Goal: Book appointment/travel/reservation

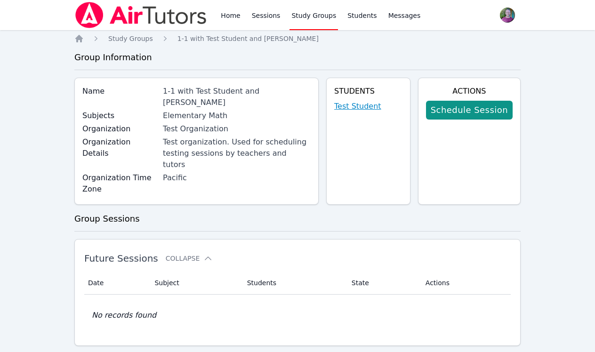
click at [352, 106] on link "Test Student" at bounding box center [357, 106] width 47 height 11
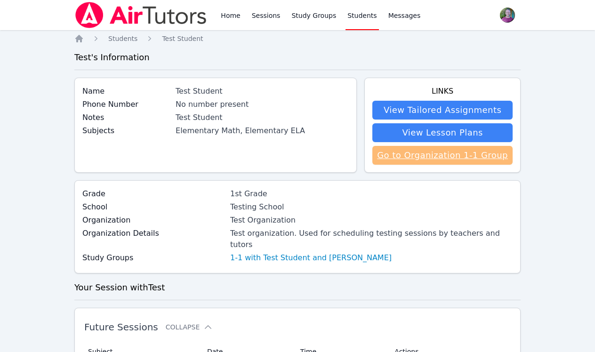
click at [393, 154] on link "Go to Organization 1-1 Group" at bounding box center [442, 155] width 140 height 19
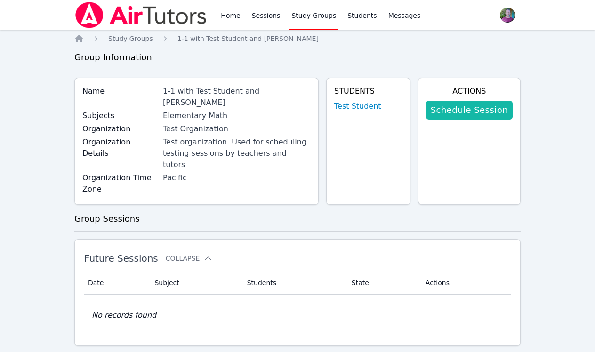
click at [445, 111] on link "Schedule Session" at bounding box center [469, 110] width 87 height 19
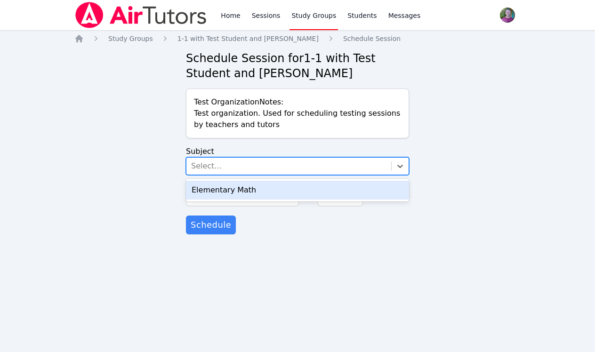
click at [305, 168] on div "Select..." at bounding box center [288, 166] width 205 height 17
click at [297, 185] on div "Elementary Math" at bounding box center [297, 190] width 223 height 19
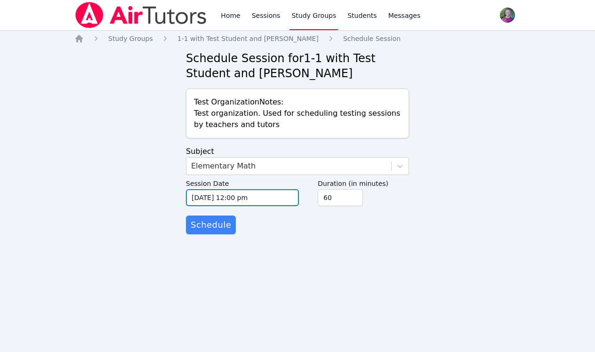
click at [267, 197] on input "10/13/2025 12:00 pm" at bounding box center [242, 197] width 113 height 17
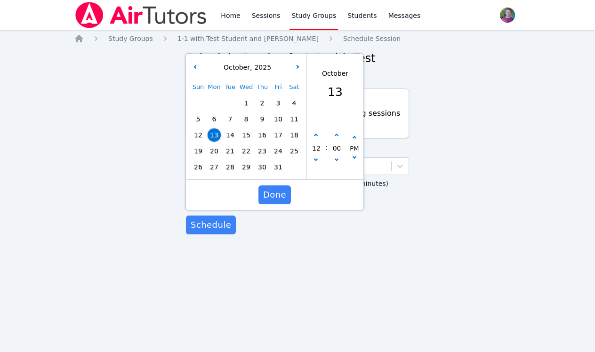
click at [212, 136] on span "13" at bounding box center [213, 134] width 13 height 13
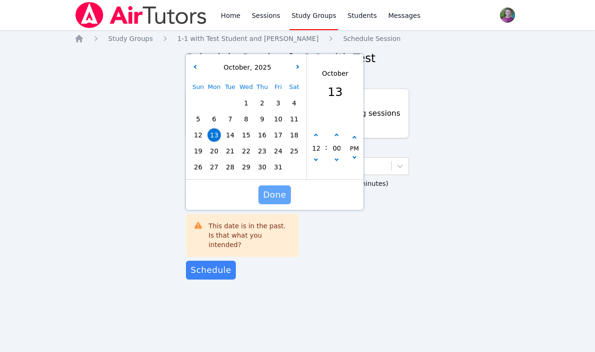
click at [264, 192] on span "Done" at bounding box center [274, 194] width 23 height 13
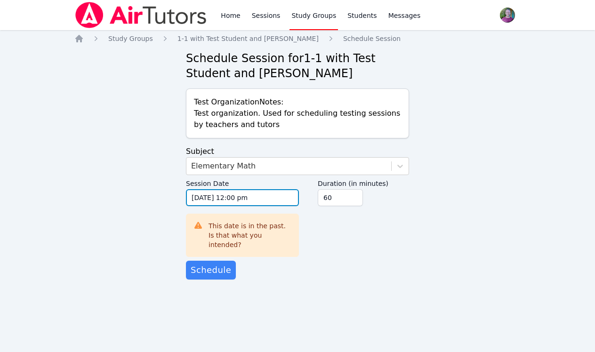
click at [247, 195] on input "10/13/2025 12:00 pm" at bounding box center [242, 197] width 113 height 17
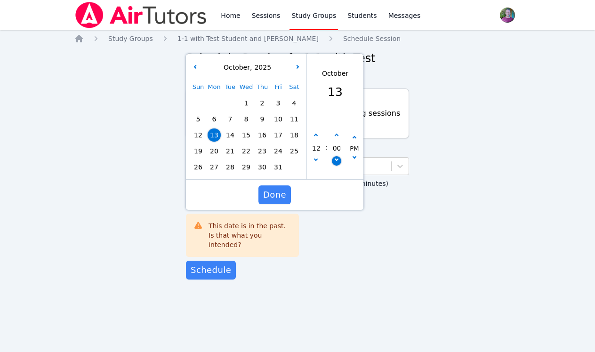
click at [335, 157] on button "button" at bounding box center [336, 160] width 9 height 9
type input "10/13/2025 11:55 am"
type input "11"
type input "55"
click at [335, 157] on button "button" at bounding box center [336, 160] width 9 height 9
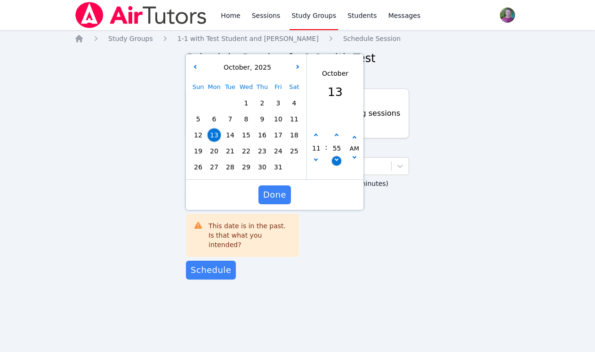
type input "10/13/2025 11:50 am"
type input "50"
click at [335, 157] on button "button" at bounding box center [336, 160] width 9 height 9
type input "10/13/2025 11:45 am"
type input "45"
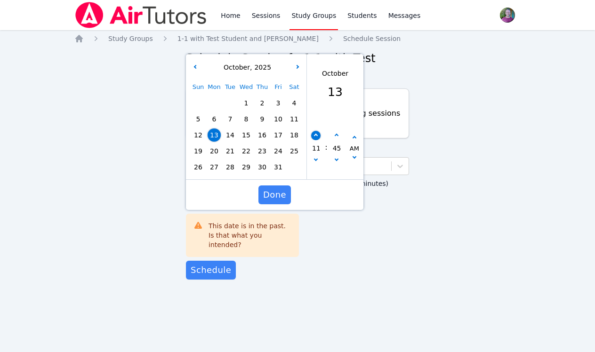
click at [315, 137] on button "button" at bounding box center [315, 135] width 9 height 9
type input "10/13/2025 12:45 pm"
type input "12"
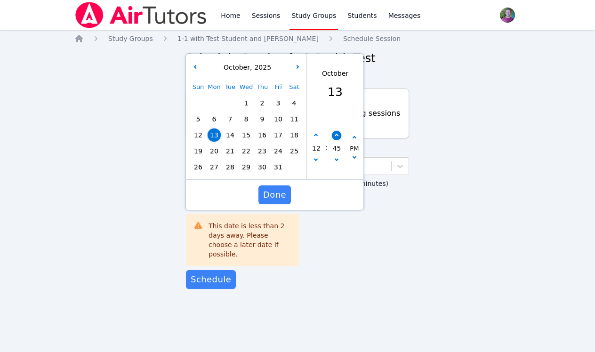
click at [335, 136] on button "button" at bounding box center [336, 135] width 9 height 9
type input "10/13/2025 12:50 pm"
type input "50"
click at [335, 136] on button "button" at bounding box center [336, 135] width 9 height 9
type input "10/13/2025 12:55 pm"
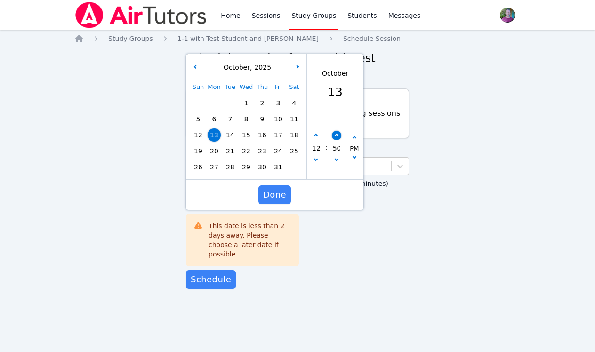
type input "55"
click at [335, 136] on button "button" at bounding box center [336, 135] width 9 height 9
type input "10/13/2025 01:00 pm"
type input "01"
type input "00"
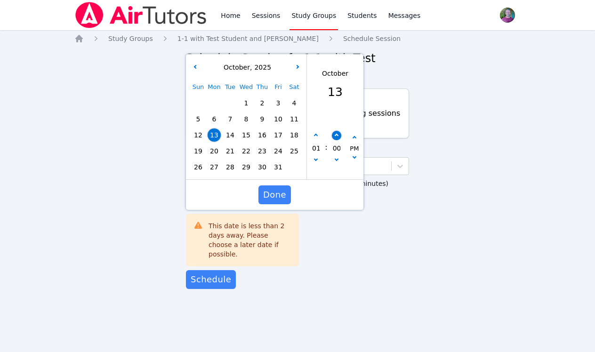
click at [335, 136] on button "button" at bounding box center [336, 135] width 9 height 9
type input "10/13/2025 01:05 pm"
type input "05"
click at [335, 136] on button "button" at bounding box center [336, 135] width 9 height 9
type input "10/13/2025 01:10 pm"
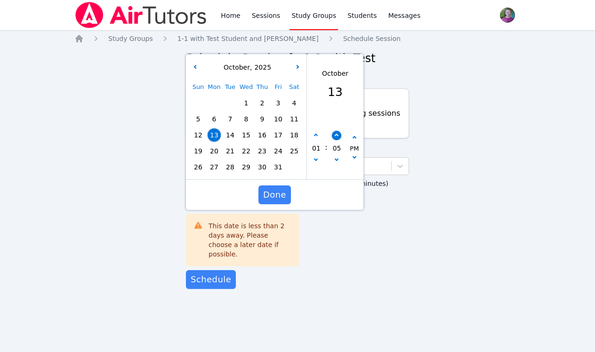
type input "10"
click at [335, 136] on button "button" at bounding box center [336, 135] width 9 height 9
type input "10/13/2025 01:15 pm"
type input "15"
click at [335, 136] on button "button" at bounding box center [336, 135] width 9 height 9
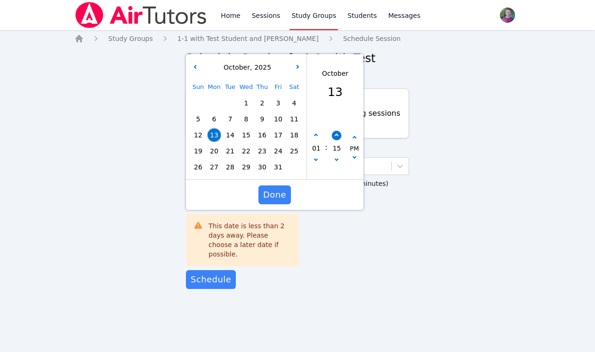
type input "10/13/2025 01:20 pm"
type input "20"
click at [335, 136] on button "button" at bounding box center [336, 135] width 9 height 9
type input "10/13/2025 01:25 pm"
type input "25"
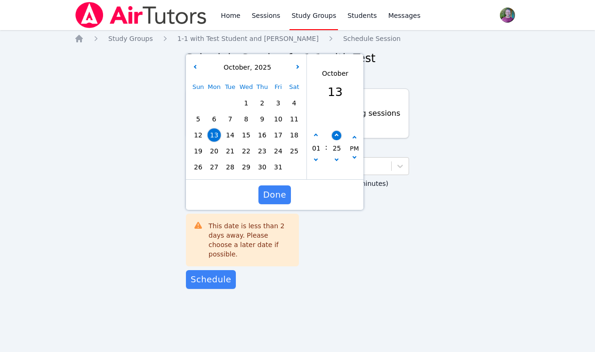
click at [335, 136] on button "button" at bounding box center [336, 135] width 9 height 9
type input "10/13/2025 01:30 pm"
type input "30"
click at [335, 136] on button "button" at bounding box center [336, 135] width 9 height 9
type input "10/13/2025 01:35 pm"
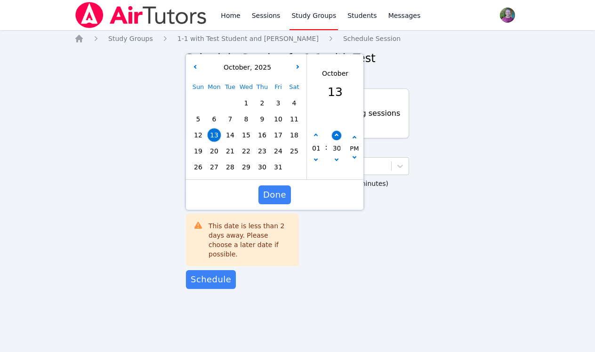
type input "35"
click at [335, 136] on button "button" at bounding box center [336, 135] width 9 height 9
type input "10/13/2025 01:40 pm"
type input "40"
click at [335, 136] on button "button" at bounding box center [336, 135] width 9 height 9
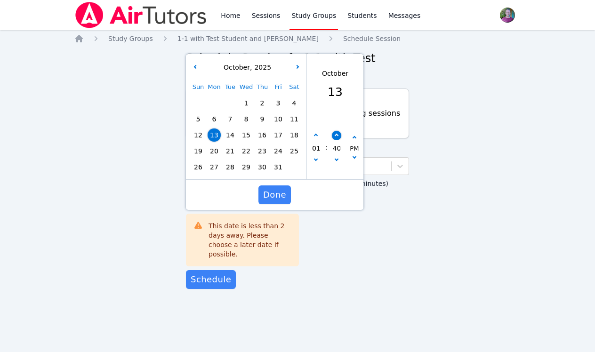
type input "10/13/2025 01:45 pm"
type input "45"
click at [335, 136] on button "button" at bounding box center [336, 135] width 9 height 9
type input "10/13/2025 01:50 pm"
type input "50"
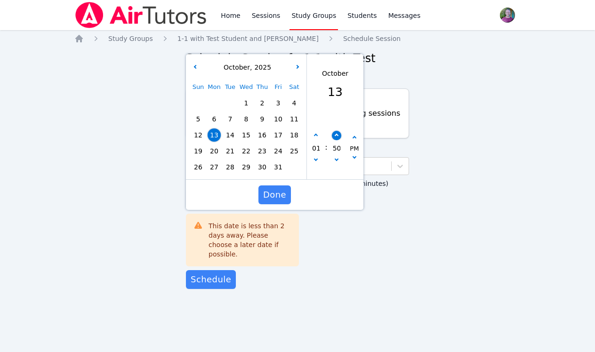
click at [335, 136] on button "button" at bounding box center [336, 135] width 9 height 9
type input "10/13/2025 01:55 pm"
type input "55"
click at [335, 136] on button "button" at bounding box center [336, 135] width 9 height 9
type input "10/13/2025 02:00 pm"
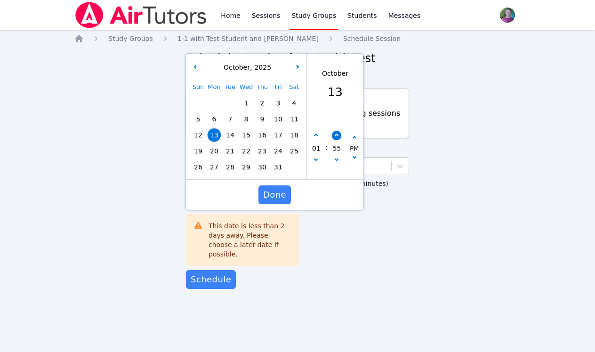
type input "02"
type input "00"
click at [335, 136] on button "button" at bounding box center [336, 135] width 9 height 9
type input "10/13/2025 02:05 pm"
type input "05"
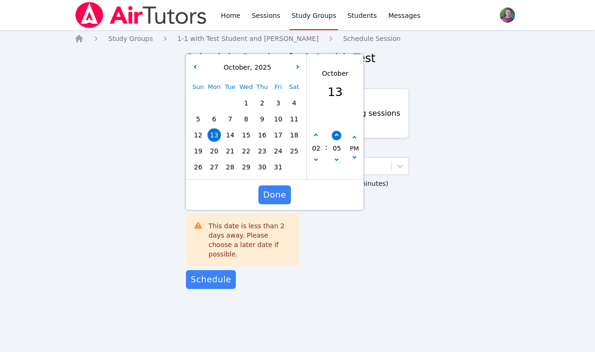
click at [335, 136] on button "button" at bounding box center [336, 135] width 9 height 9
type input "10/13/2025 02:10 pm"
type input "10"
click at [335, 136] on button "button" at bounding box center [336, 135] width 9 height 9
type input "10/13/2025 02:15 pm"
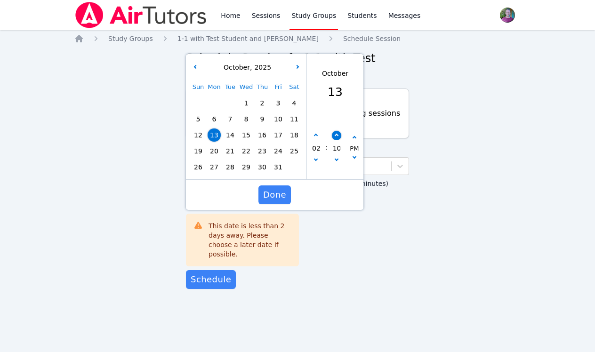
type input "15"
click at [335, 136] on button "button" at bounding box center [336, 135] width 9 height 9
type input "10/13/2025 02:20 pm"
type input "20"
click at [335, 136] on button "button" at bounding box center [336, 135] width 9 height 9
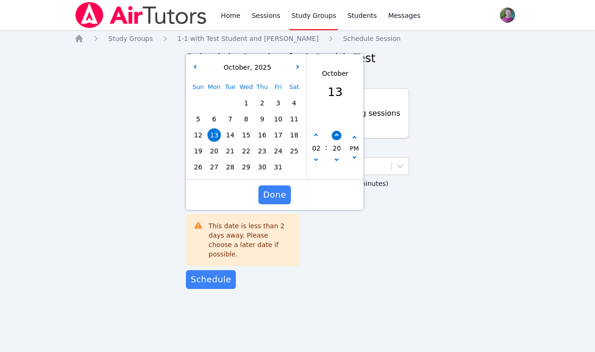
type input "10/13/2025 02:25 pm"
type input "25"
click at [335, 136] on button "button" at bounding box center [336, 135] width 9 height 9
type input "10/13/2025 02:30 pm"
type input "30"
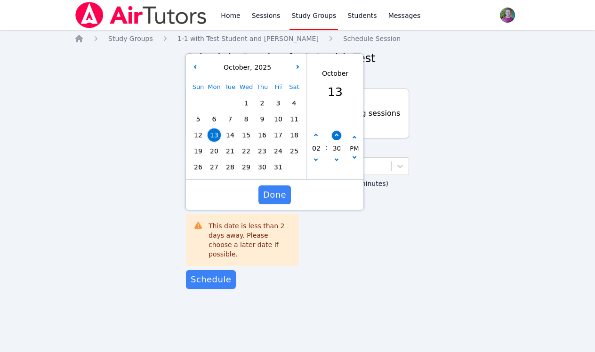
click at [335, 136] on button "button" at bounding box center [336, 135] width 9 height 9
type input "10/13/2025 02:35 pm"
type input "35"
click at [317, 158] on button "button" at bounding box center [315, 160] width 9 height 9
type input "10/13/2025 01:35 pm"
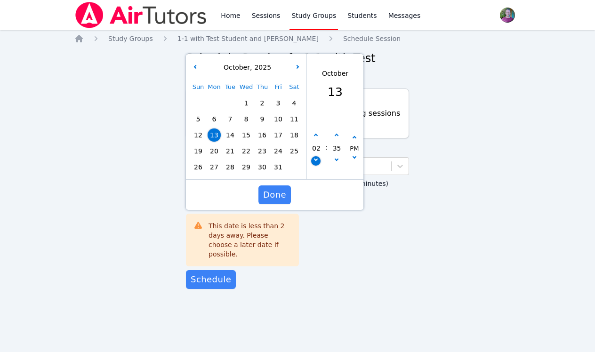
type input "01"
click at [317, 158] on button "button" at bounding box center [315, 160] width 9 height 9
type input "10/13/2025 12:35 pm"
type input "12"
click at [282, 191] on span "Done" at bounding box center [274, 194] width 23 height 13
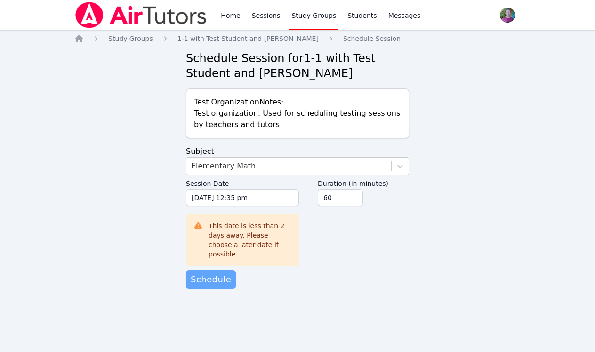
click at [219, 273] on span "Schedule" at bounding box center [211, 279] width 40 height 13
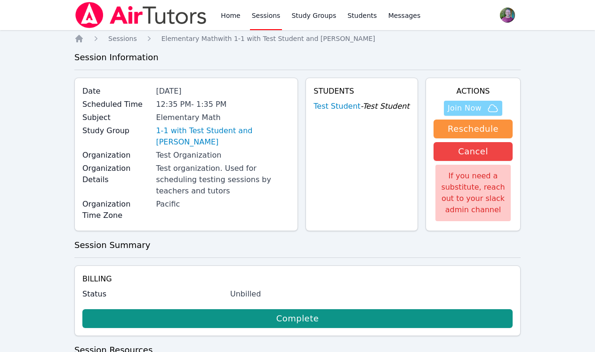
click at [462, 106] on span "Join Now" at bounding box center [464, 108] width 34 height 11
click at [304, 14] on link "Study Groups" at bounding box center [313, 15] width 48 height 30
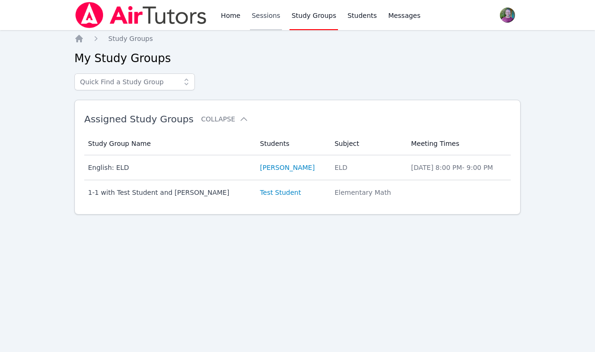
click at [269, 16] on link "Sessions" at bounding box center [266, 15] width 32 height 30
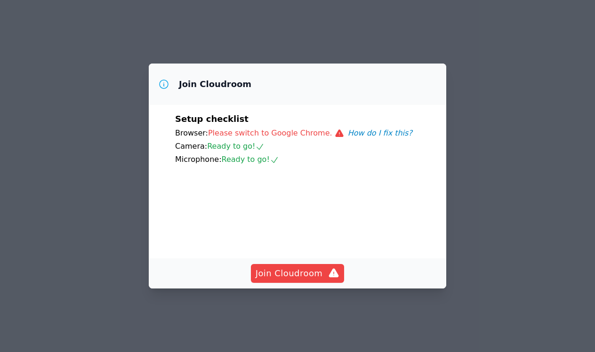
click at [367, 128] on button "How do I fix this?" at bounding box center [380, 133] width 64 height 11
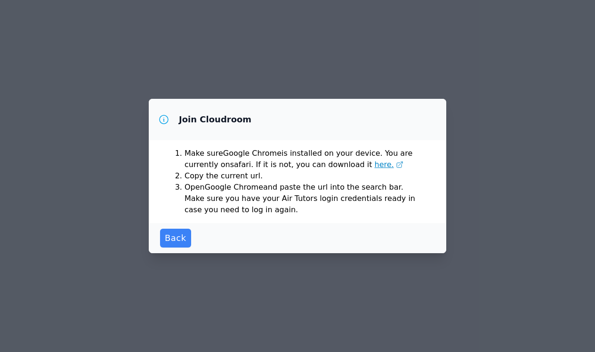
click at [375, 166] on span "here." at bounding box center [384, 164] width 19 height 11
click at [173, 236] on span "Back" at bounding box center [176, 237] width 22 height 13
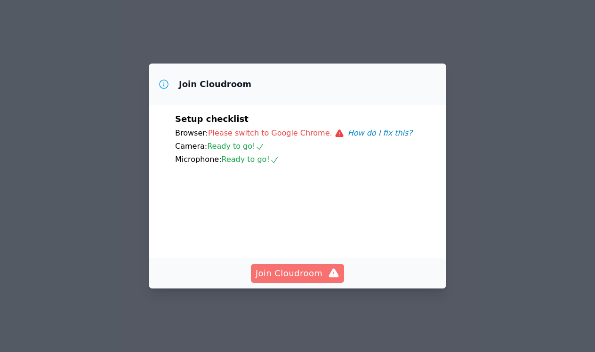
click at [265, 280] on span "Join Cloudroom" at bounding box center [297, 273] width 84 height 13
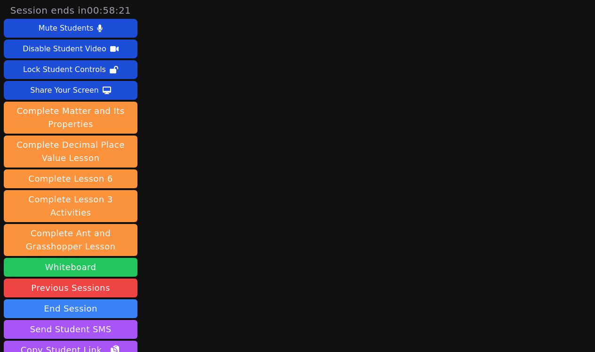
click at [102, 258] on button "Whiteboard" at bounding box center [71, 267] width 134 height 19
